Goal: Task Accomplishment & Management: Manage account settings

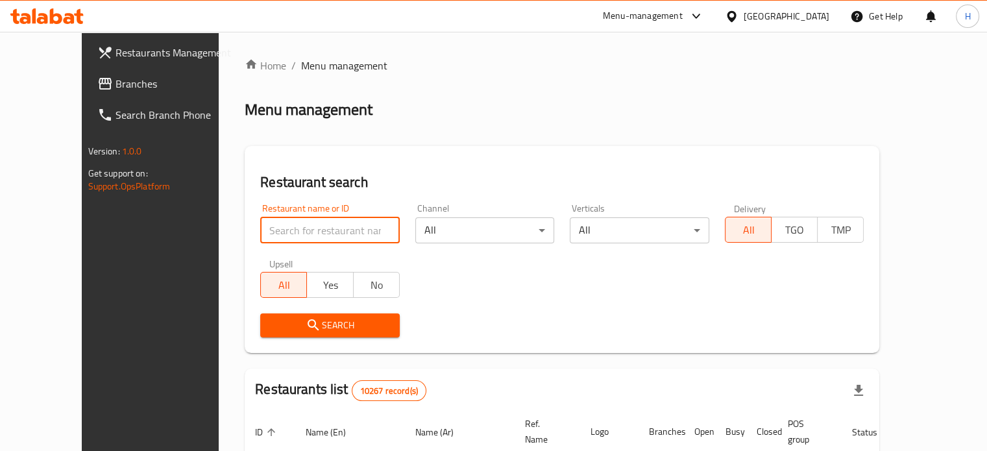
click at [337, 242] on input "search" at bounding box center [329, 230] width 139 height 26
type input "foodlands"
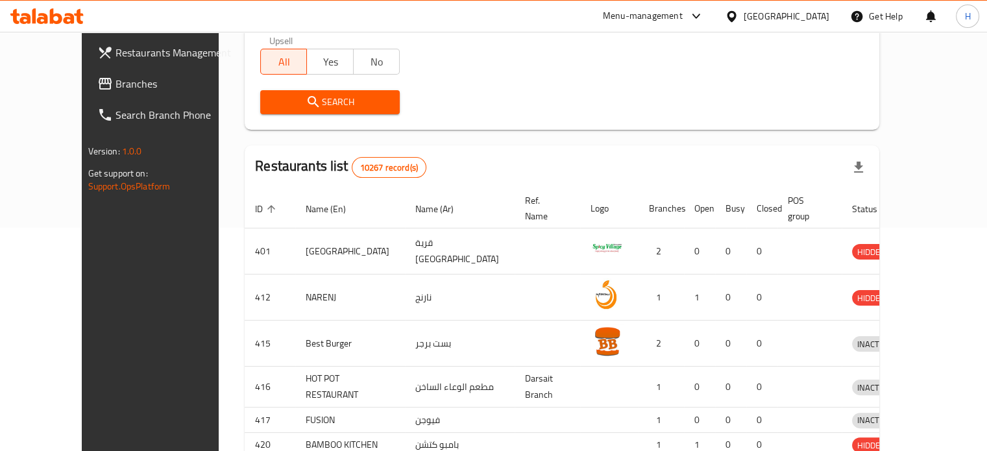
scroll to position [227, 0]
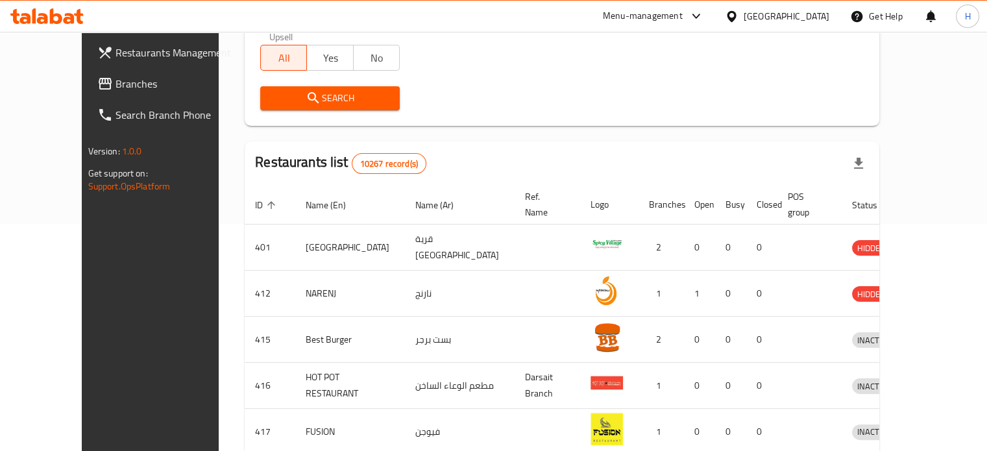
click at [348, 108] on button "Search" at bounding box center [329, 98] width 139 height 24
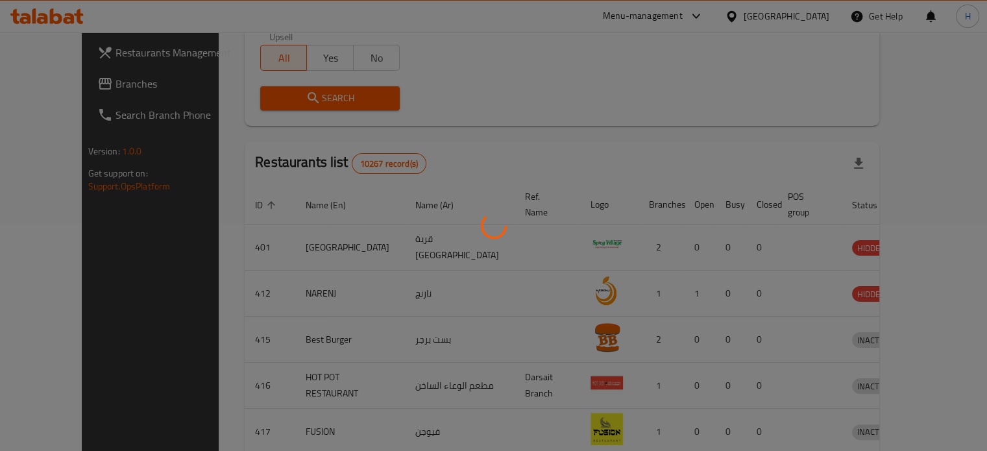
scroll to position [101, 0]
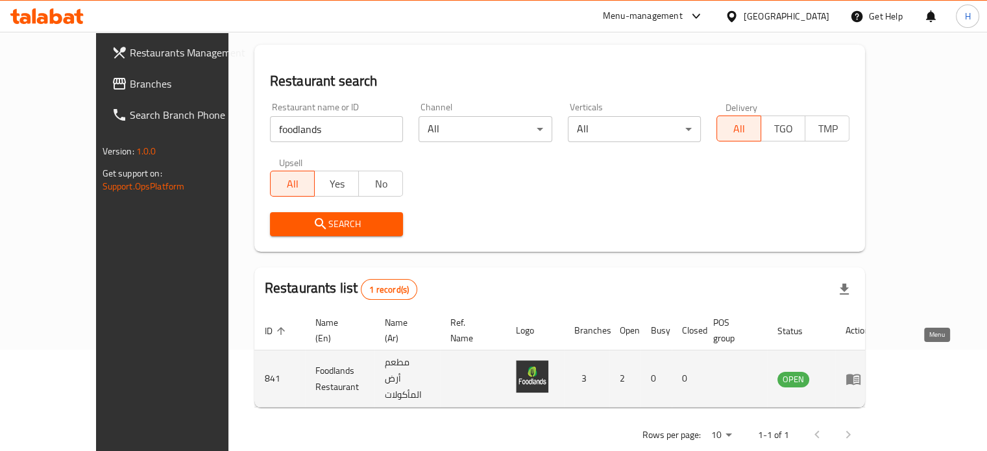
click at [860, 374] on icon "enhanced table" at bounding box center [853, 379] width 14 height 11
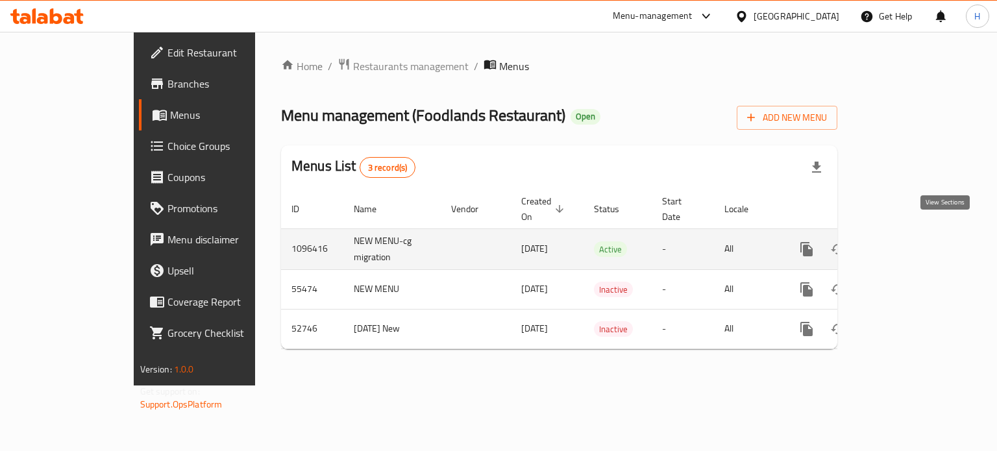
click at [908, 241] on icon "enhanced table" at bounding box center [900, 249] width 16 height 16
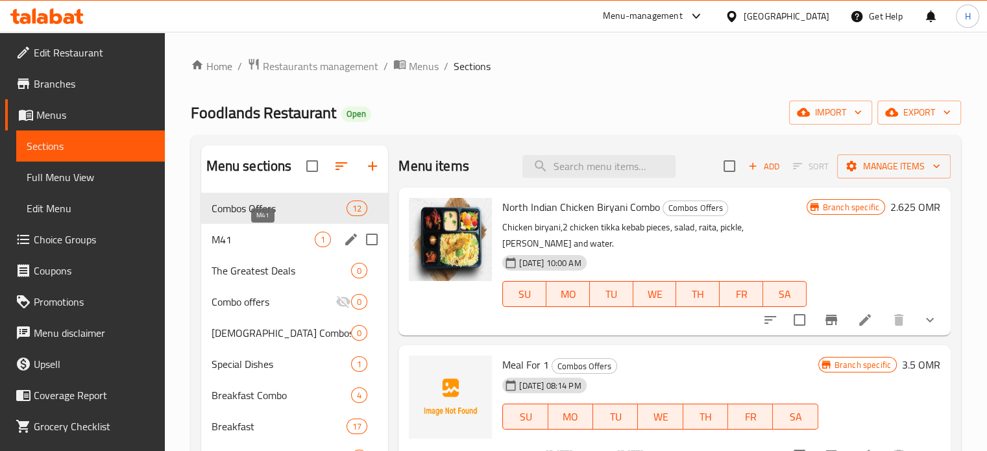
click at [259, 239] on span "M41" at bounding box center [264, 240] width 104 height 16
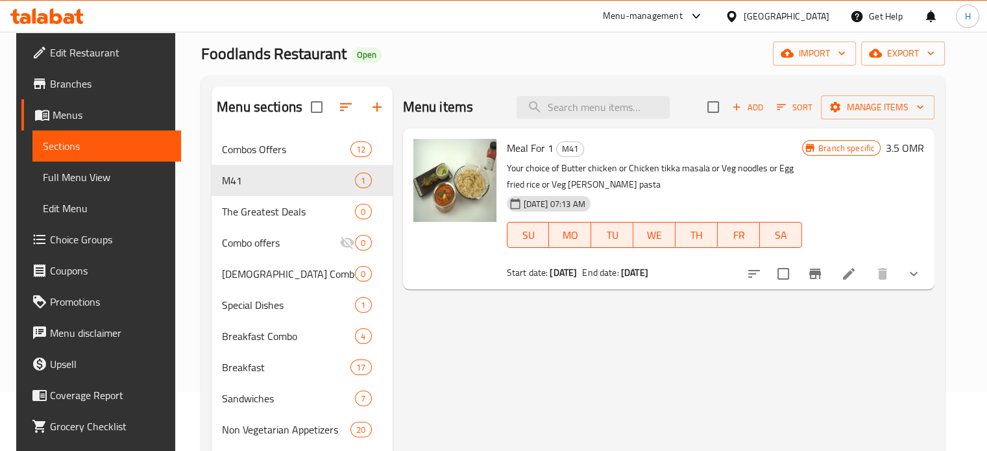
scroll to position [60, 0]
click at [855, 279] on icon at bounding box center [849, 273] width 12 height 12
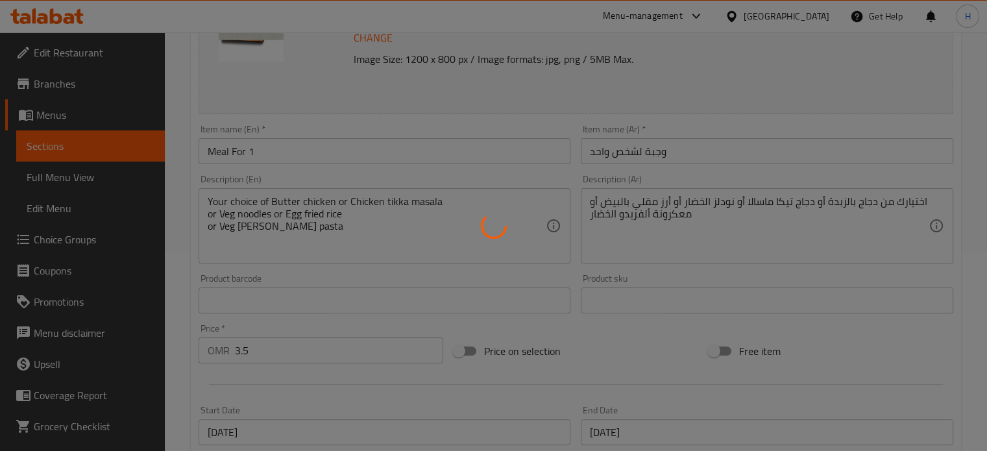
scroll to position [306, 0]
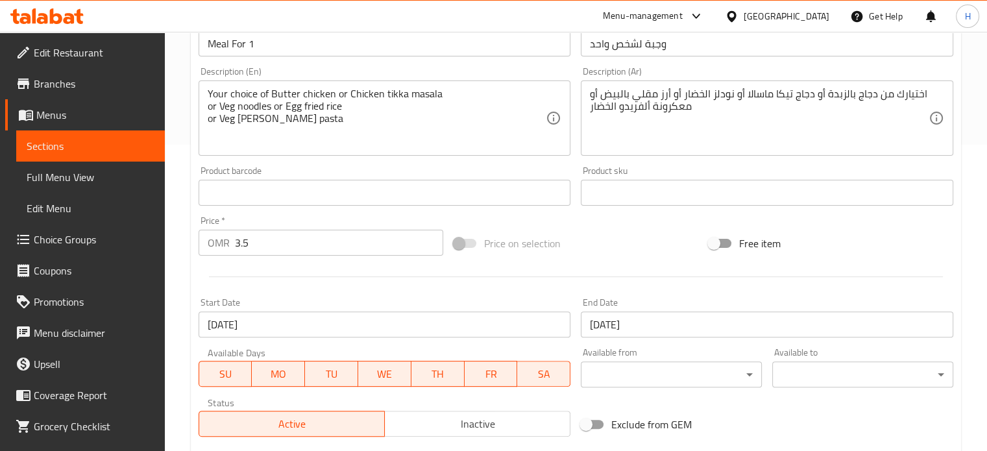
click at [600, 182] on div "Home / Restaurants management / Menus / Sections / item / update M41 section Up…" at bounding box center [576, 241] width 770 height 980
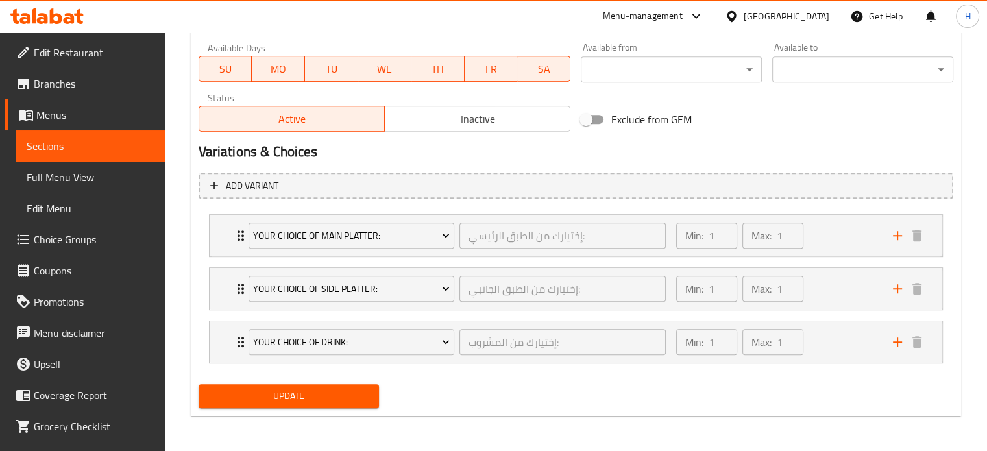
click at [66, 238] on span "Choice Groups" at bounding box center [94, 240] width 121 height 16
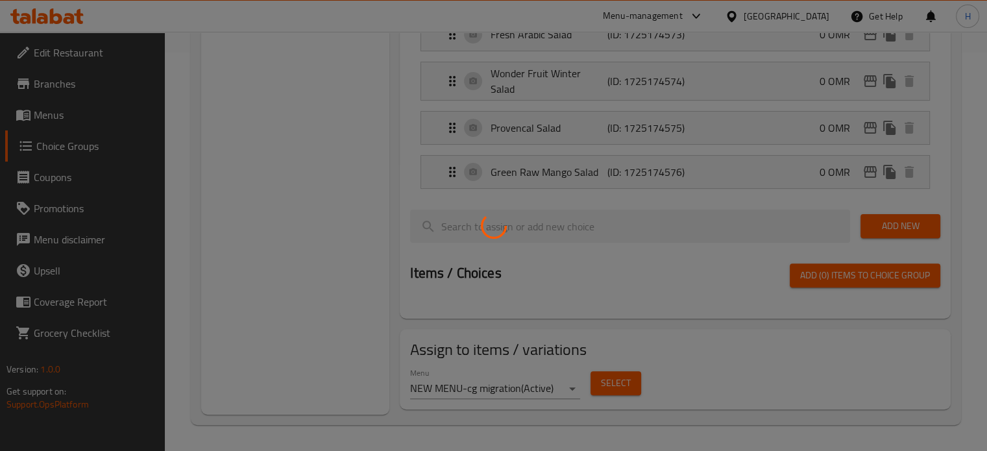
scroll to position [184, 0]
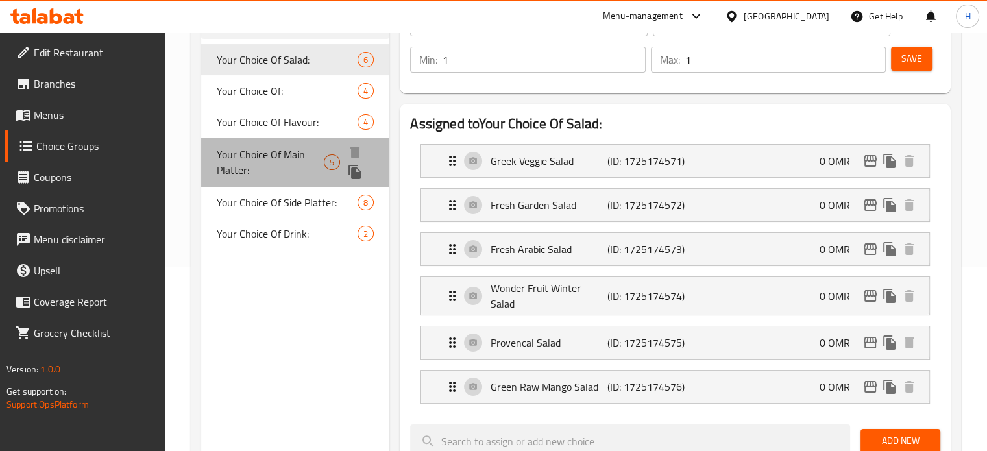
click at [293, 155] on span "Your Choice Of Main Platter:" at bounding box center [270, 162] width 107 height 31
type input "Your Choice Of Main Platter:"
type input "إختيارك من الطبق الرئيسي:"
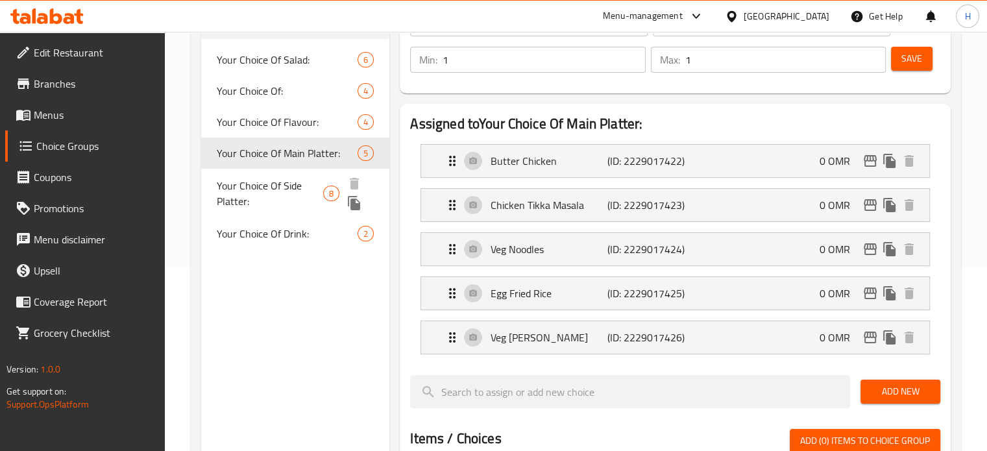
click at [300, 202] on span "Your Choice Of Side Platter:" at bounding box center [270, 193] width 106 height 31
type input "Your Choice Of Side Platter:"
type input "إختيارك من الطبق الجانبي:"
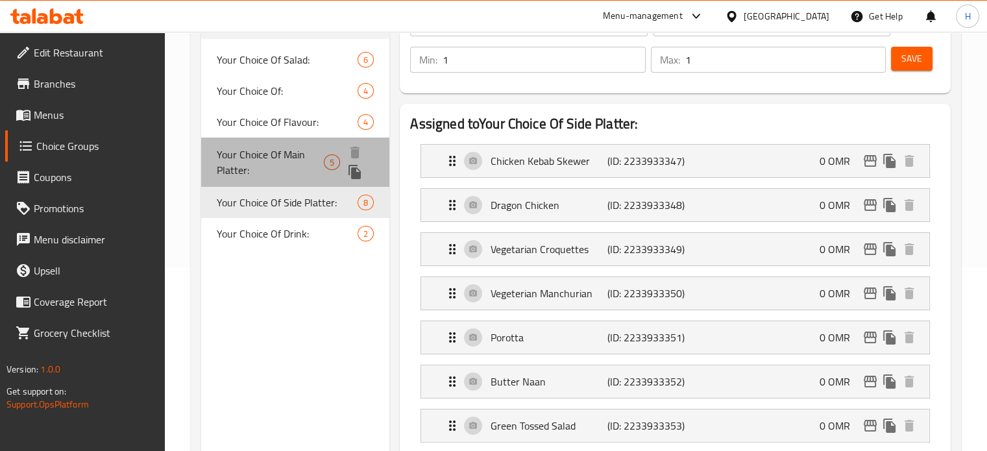
click at [296, 160] on span "Your Choice Of Main Platter:" at bounding box center [270, 162] width 107 height 31
type input "Your Choice Of Main Platter:"
type input "إختيارك من الطبق الرئيسي:"
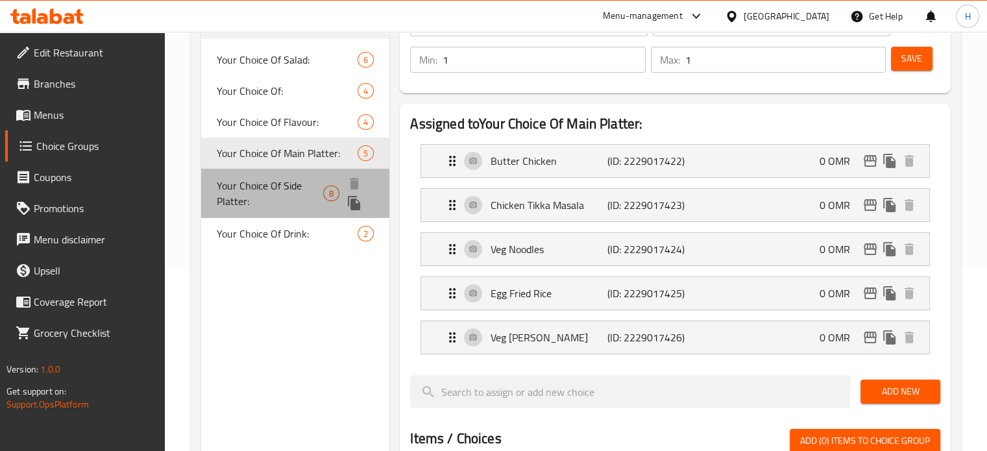
click at [295, 200] on span "Your Choice Of Side Platter:" at bounding box center [270, 193] width 106 height 31
type input "Your Choice Of Side Platter:"
type input "إختيارك من الطبق الجانبي:"
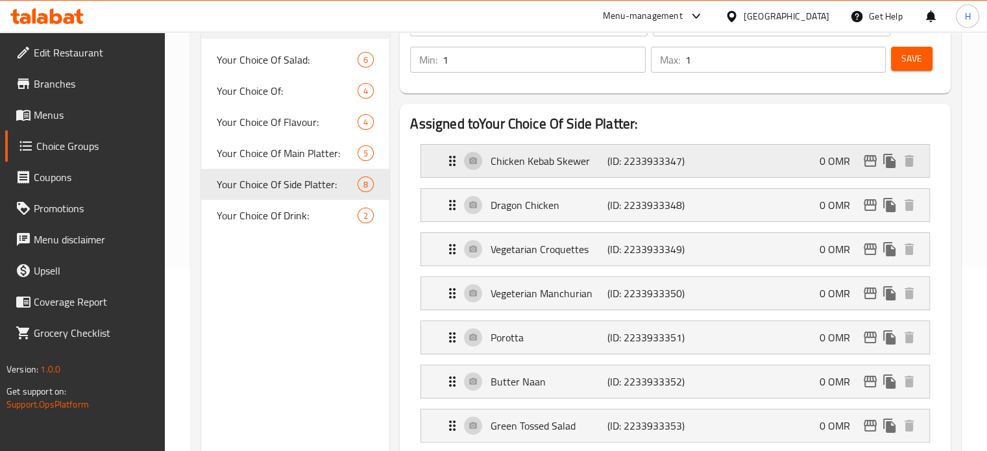
click at [454, 162] on icon "Expand" at bounding box center [452, 161] width 6 height 10
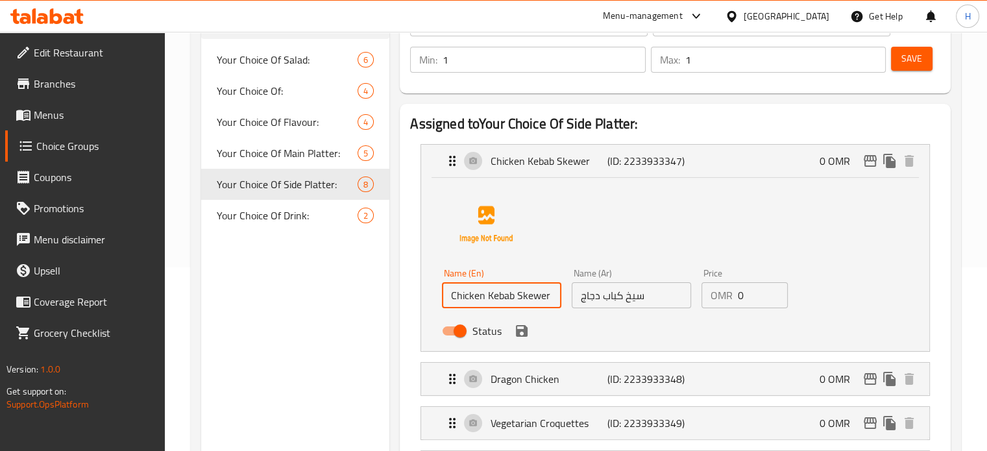
drag, startPoint x: 550, startPoint y: 302, endPoint x: 404, endPoint y: 269, distance: 150.3
paste input "Malai Tikka."
type input "Chicken Malai Tikka Kebab"
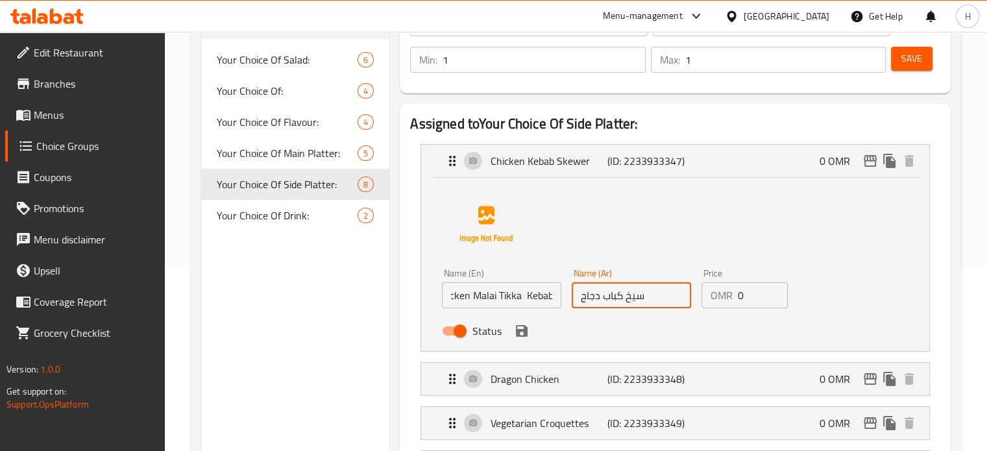
scroll to position [0, 0]
click at [620, 299] on input "سيخ كباب دجاج" at bounding box center [631, 295] width 119 height 26
click at [524, 345] on div "Status" at bounding box center [631, 330] width 389 height 35
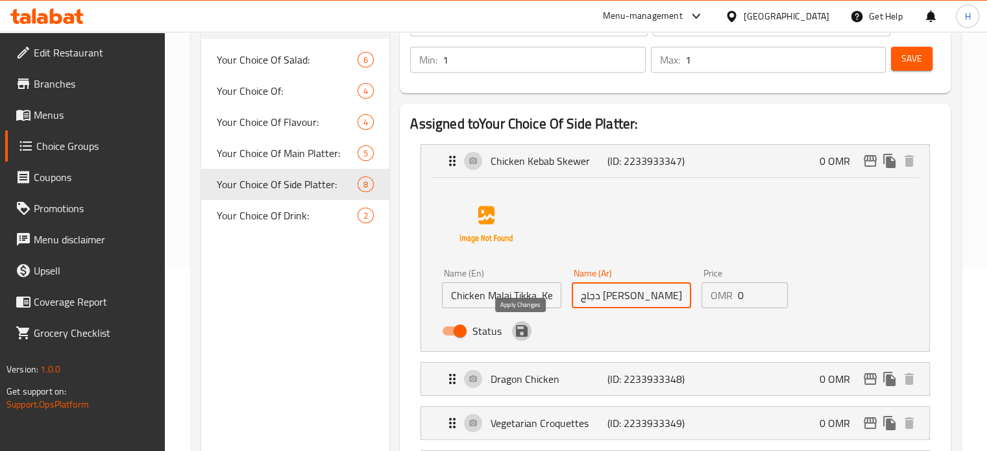
click at [524, 334] on icon "save" at bounding box center [522, 331] width 12 height 12
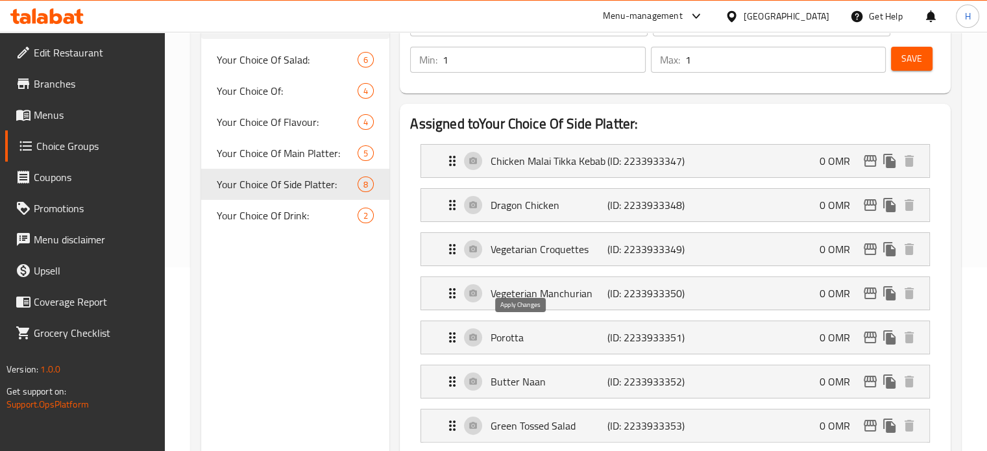
type input "دجاج [PERSON_NAME]"
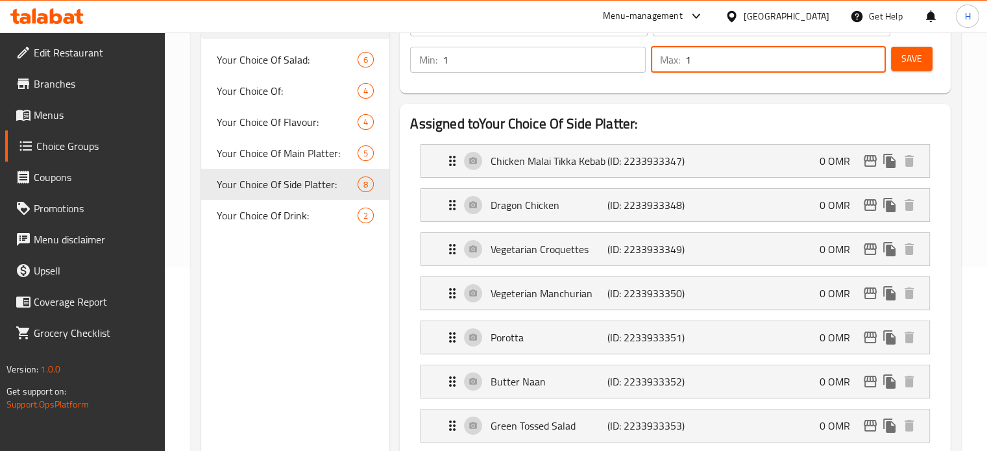
click at [755, 53] on input "1" at bounding box center [785, 60] width 200 height 26
type input "2"
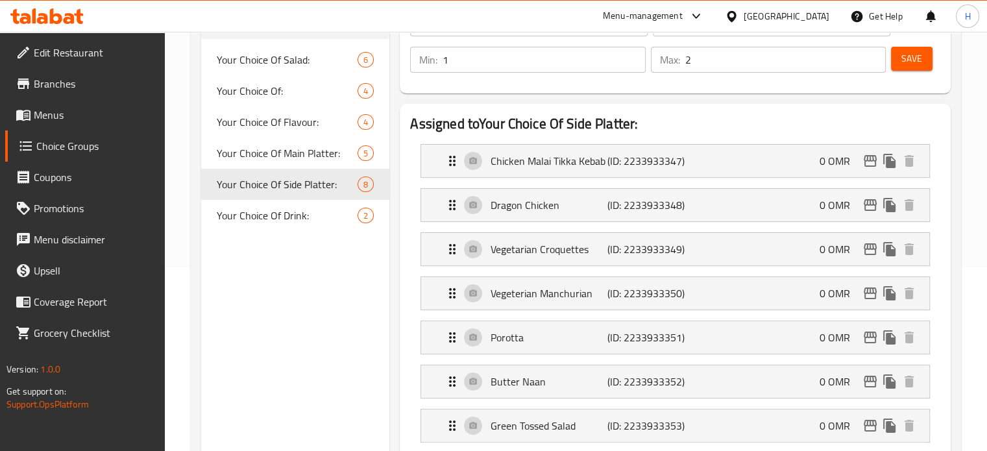
click at [901, 60] on span "Save" at bounding box center [911, 59] width 21 height 16
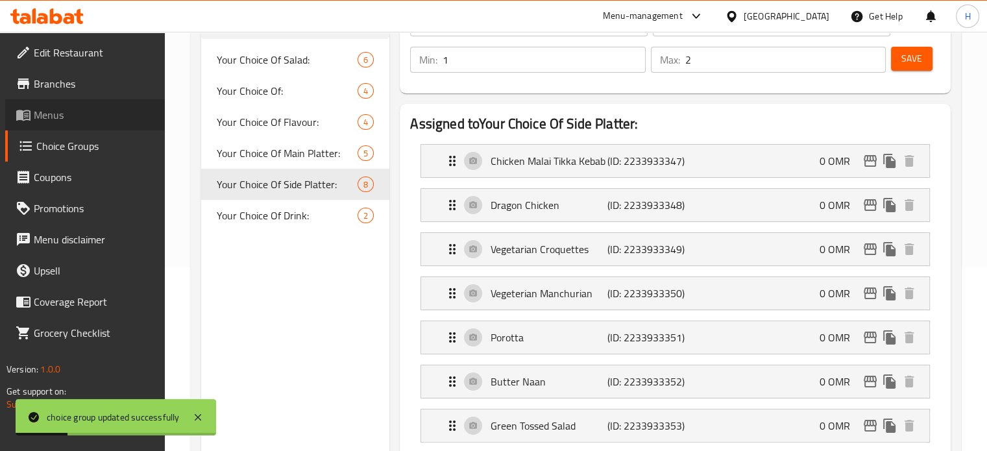
click at [91, 121] on span "Menus" at bounding box center [94, 115] width 121 height 16
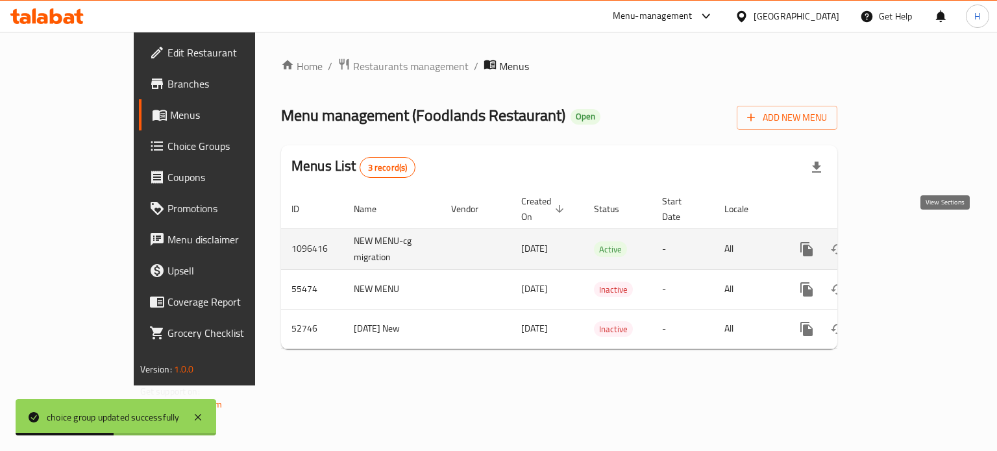
click at [906, 243] on icon "enhanced table" at bounding box center [900, 249] width 12 height 12
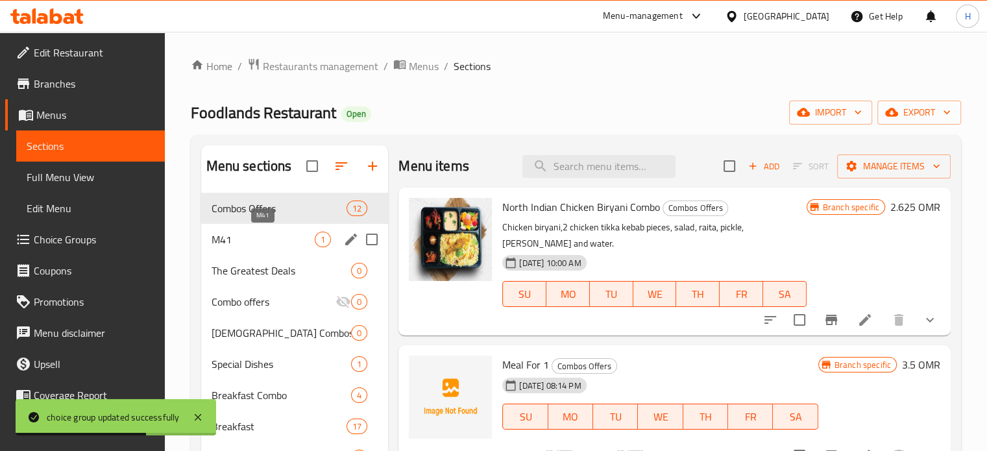
click at [276, 237] on span "M41" at bounding box center [264, 240] width 104 height 16
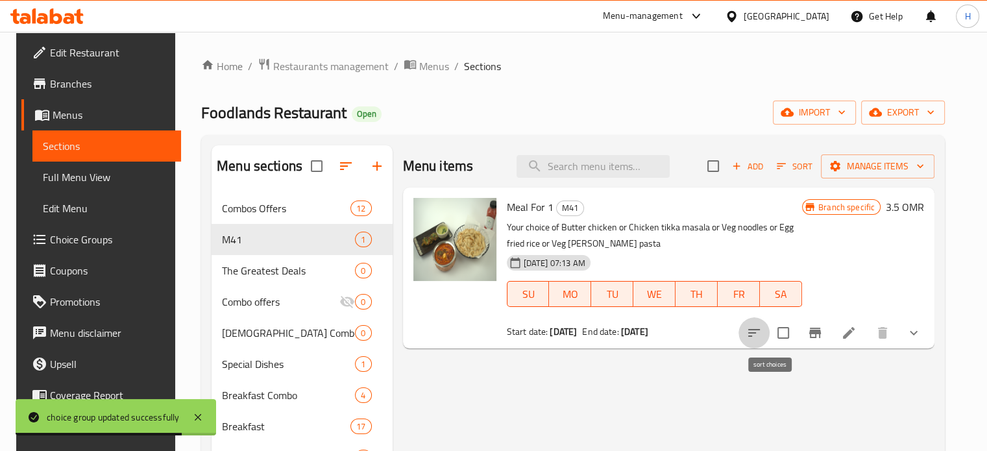
click at [762, 334] on icon "sort-choices" at bounding box center [754, 333] width 16 height 16
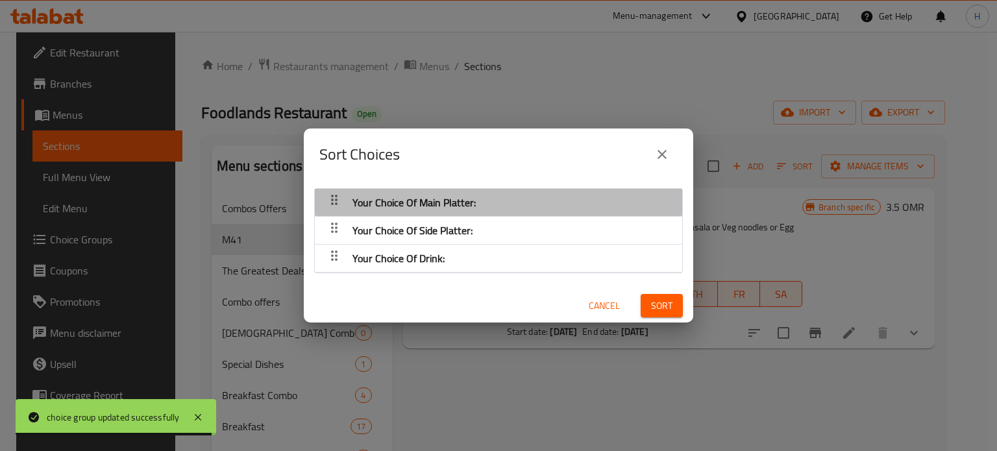
click at [536, 203] on div "Your Choice Of Main Platter:" at bounding box center [498, 202] width 354 height 31
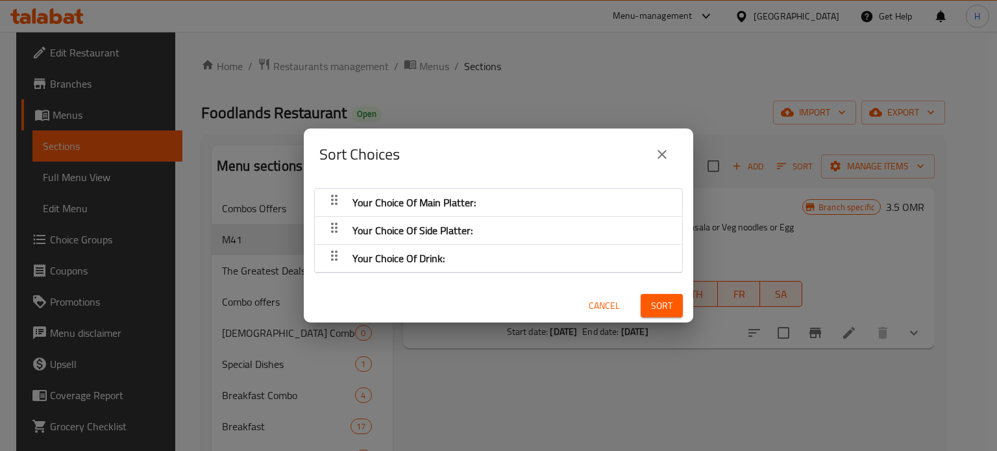
click at [659, 154] on icon "close" at bounding box center [662, 155] width 16 height 16
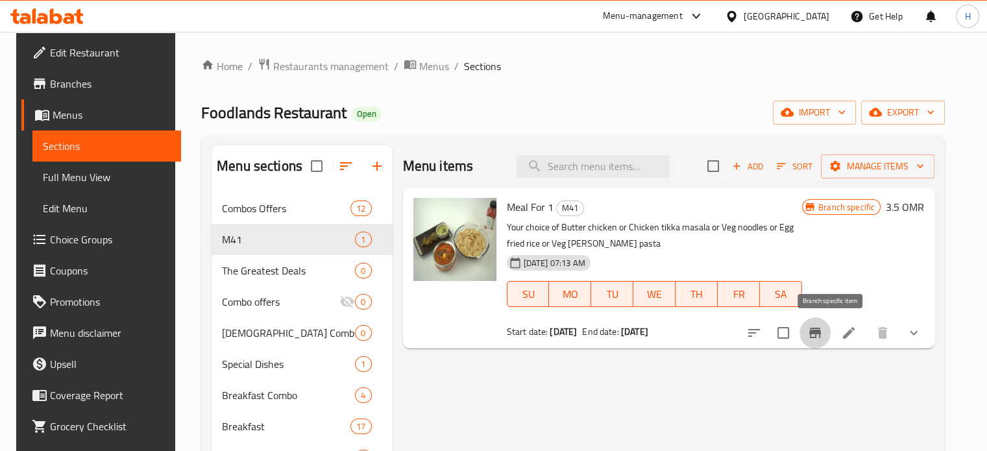
click at [821, 335] on icon "Branch-specific-item" at bounding box center [815, 333] width 12 height 10
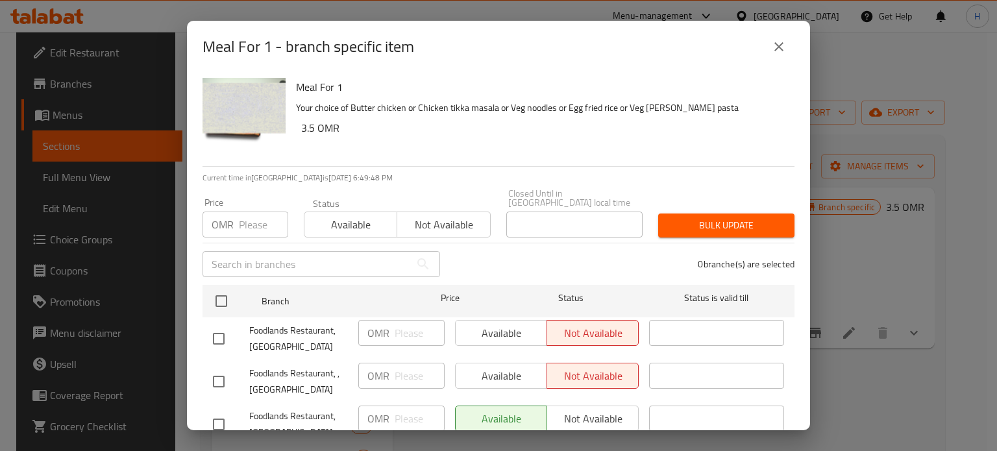
click at [223, 369] on input "checkbox" at bounding box center [218, 381] width 27 height 27
checkbox input "true"
click at [216, 326] on input "checkbox" at bounding box center [218, 338] width 27 height 27
checkbox input "true"
click at [343, 225] on button "Available" at bounding box center [350, 225] width 93 height 26
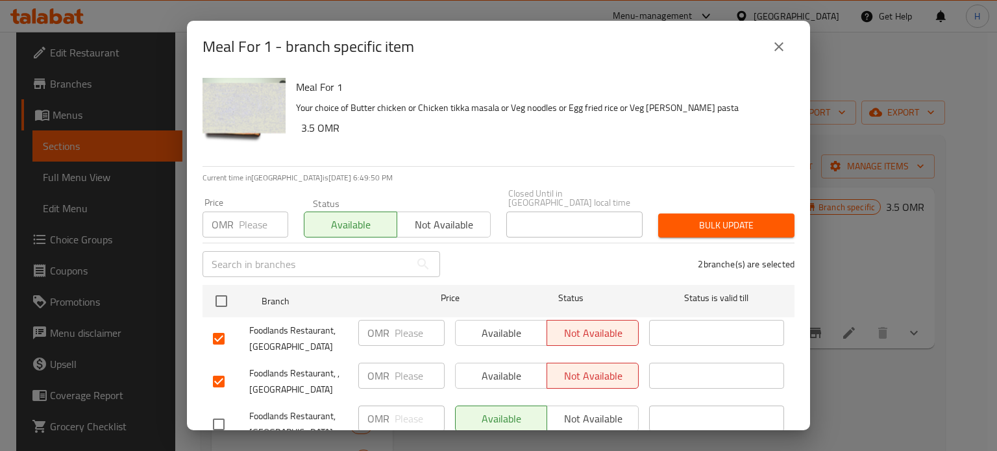
click at [722, 217] on span "Bulk update" at bounding box center [725, 225] width 115 height 16
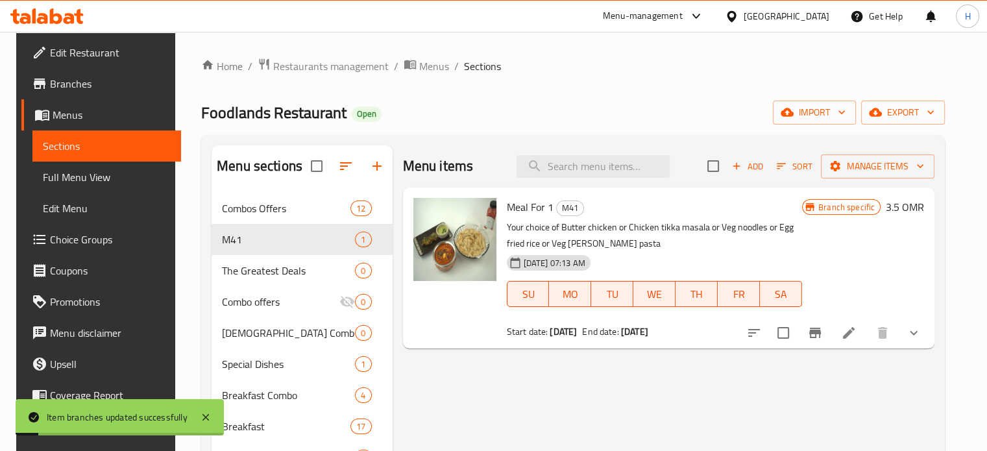
scroll to position [20, 0]
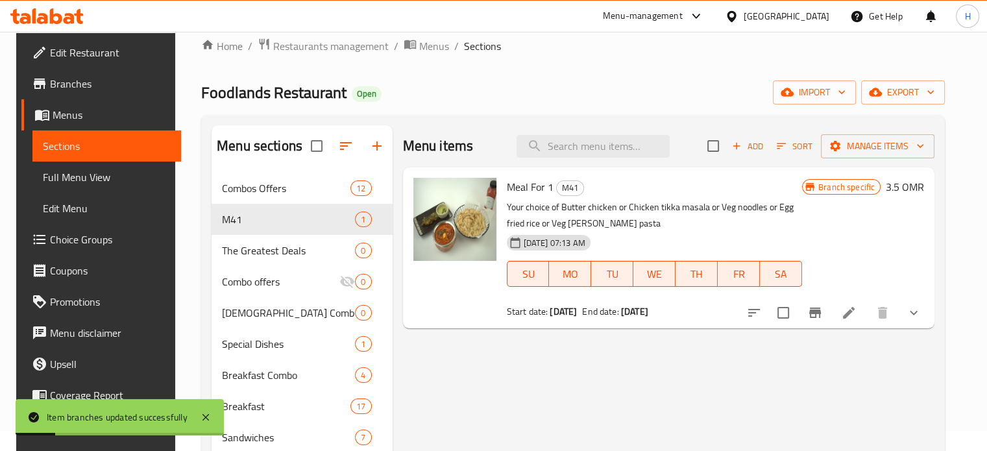
click at [855, 311] on icon at bounding box center [849, 313] width 12 height 12
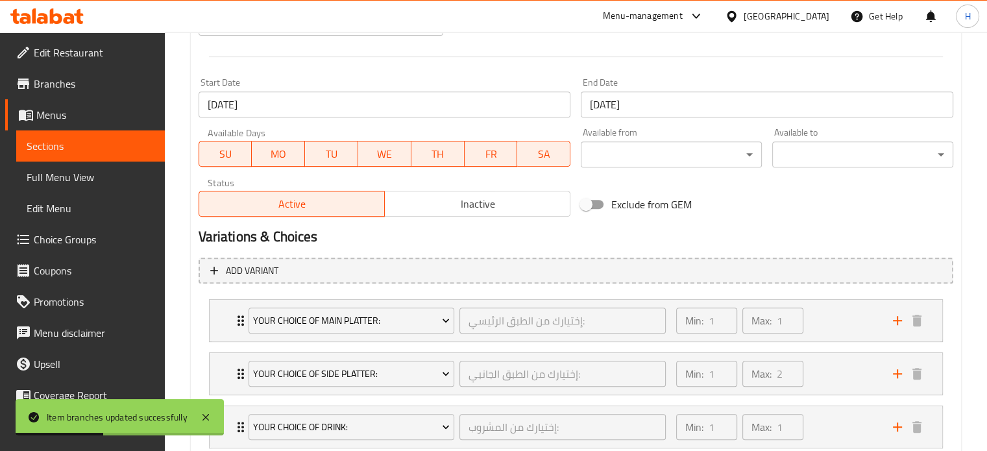
scroll to position [611, 0]
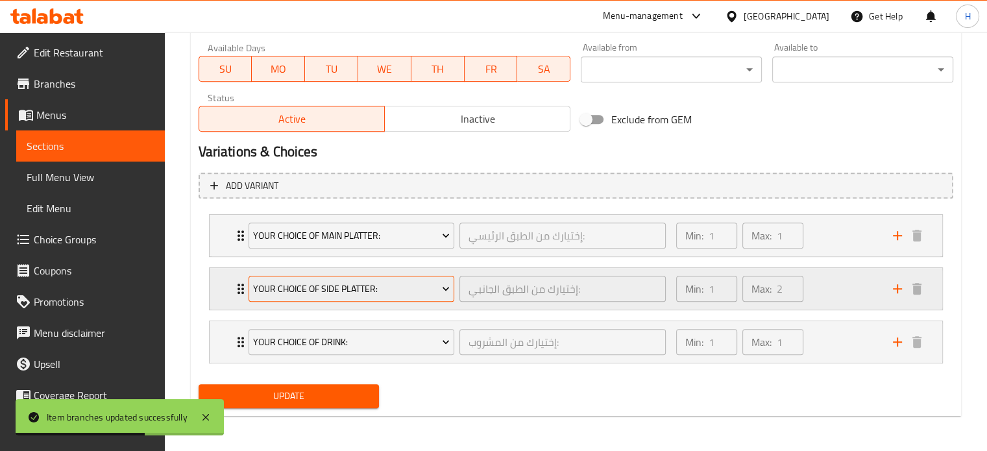
click at [374, 283] on span "Your Choice Of Side Platter:" at bounding box center [351, 289] width 197 height 16
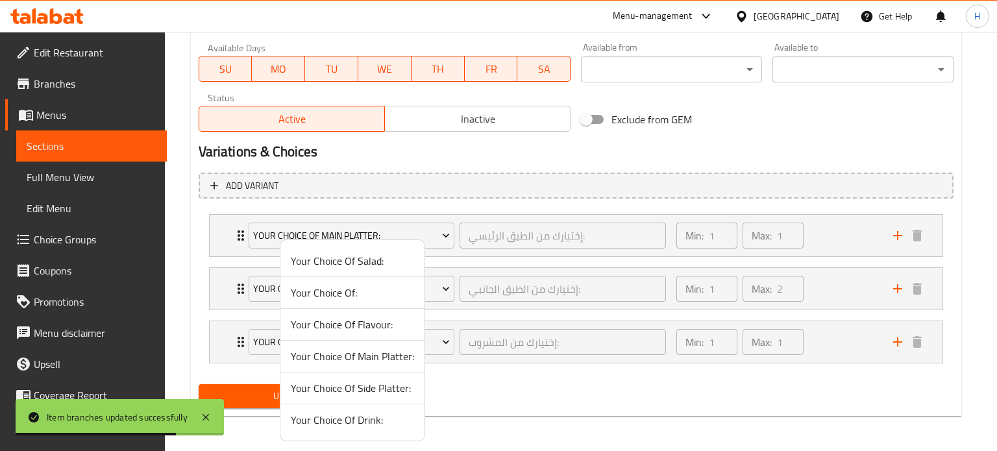
click at [644, 226] on div at bounding box center [498, 225] width 997 height 451
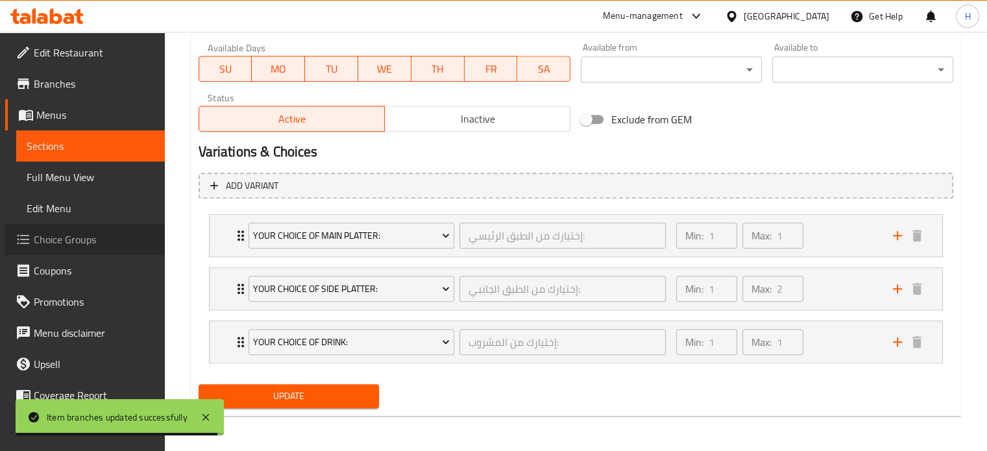
click at [112, 233] on span "Choice Groups" at bounding box center [94, 240] width 121 height 16
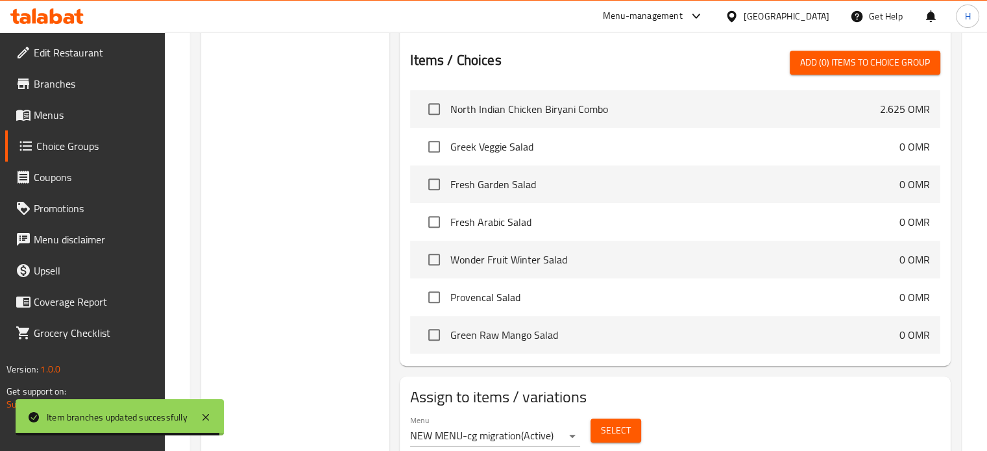
scroll to position [184, 0]
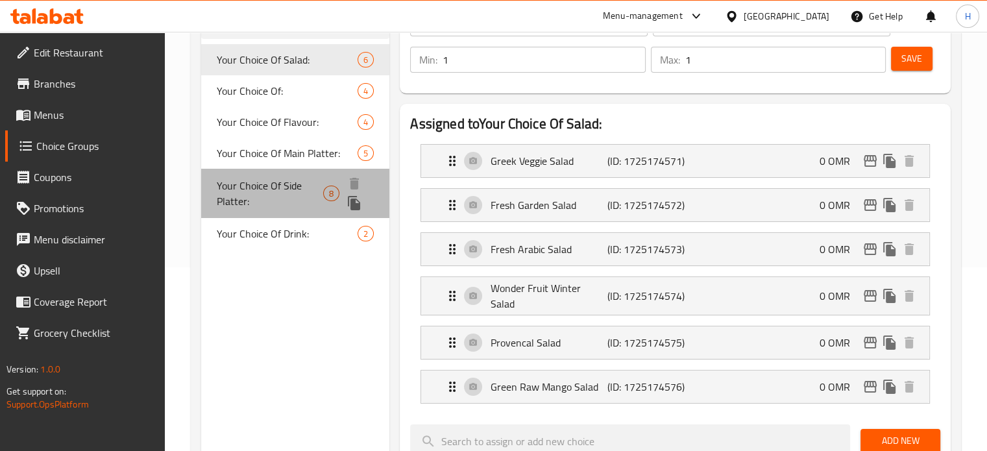
click at [304, 194] on span "Your Choice Of Side Platter:" at bounding box center [270, 193] width 106 height 31
type input "Your Choice Of Side Platter:"
type input "إختيارك من الطبق الجانبي:"
type input "2"
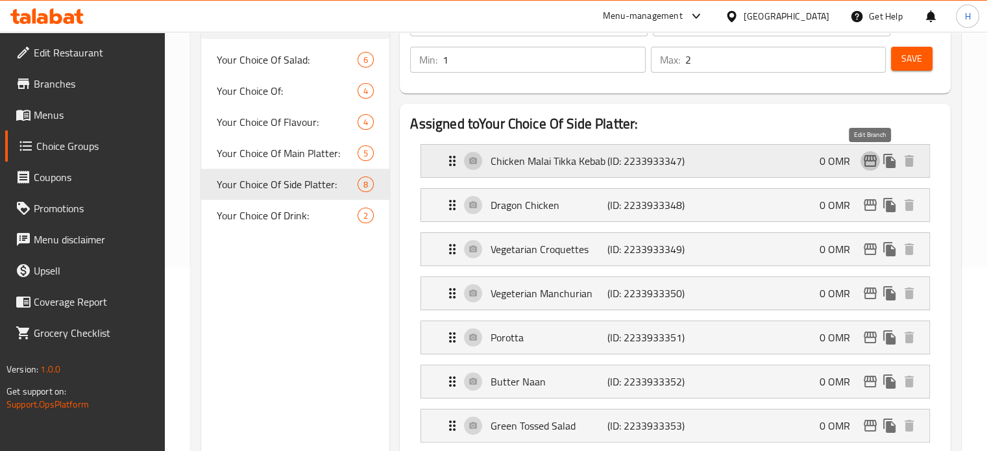
click at [865, 161] on icon "edit" at bounding box center [870, 161] width 13 height 12
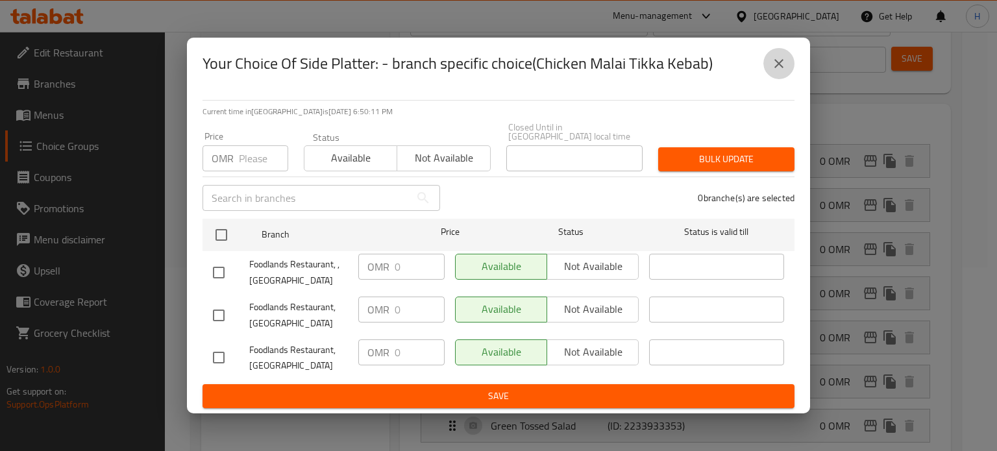
click at [790, 59] on button "close" at bounding box center [778, 63] width 31 height 31
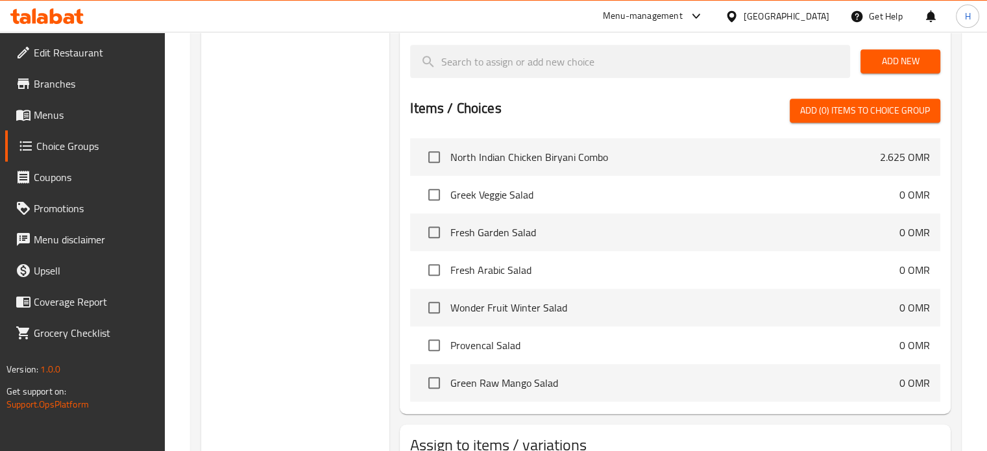
scroll to position [165, 0]
